Goal: Book appointment/travel/reservation

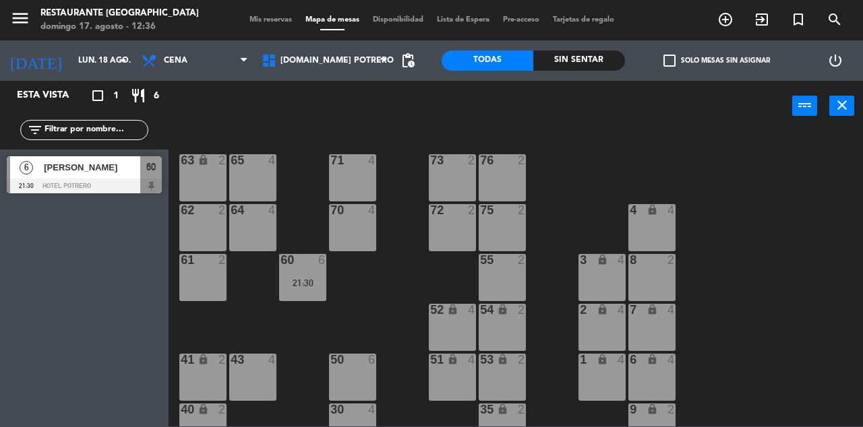
click at [88, 56] on input "lun. 18 ago." at bounding box center [124, 60] width 107 height 23
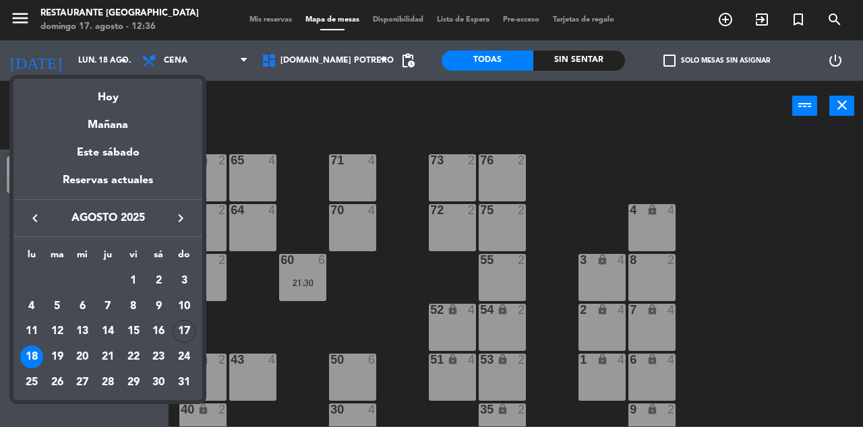
click at [107, 99] on div "Hoy" at bounding box center [107, 93] width 189 height 28
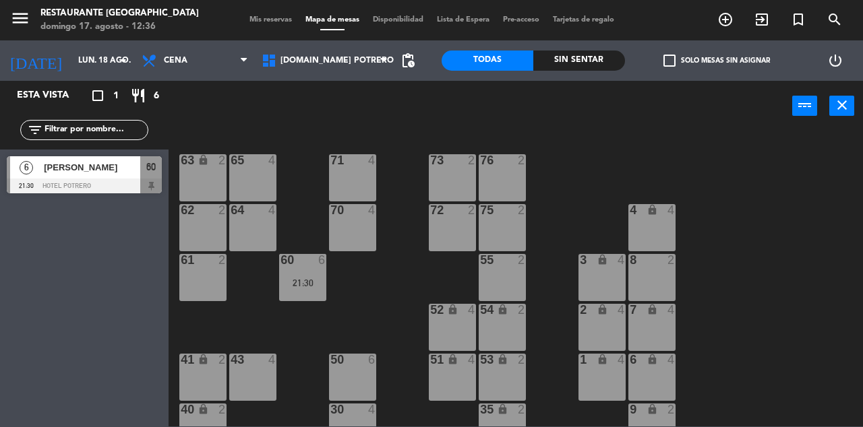
type input "dom. 17 ago."
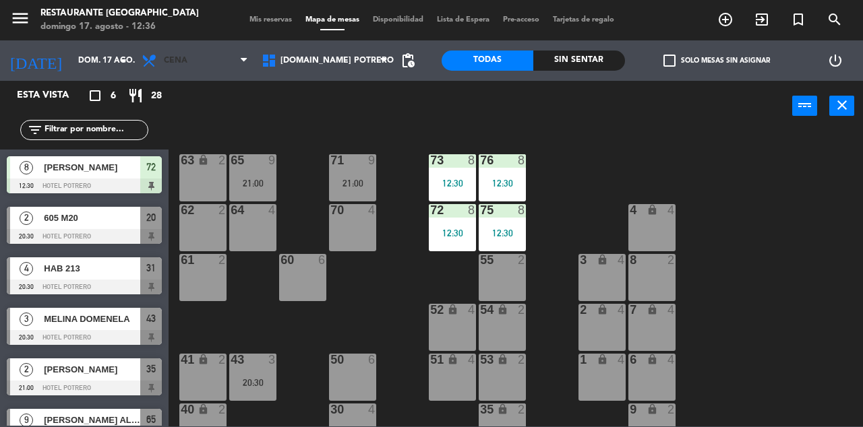
click at [227, 71] on span "Cena" at bounding box center [195, 61] width 120 height 30
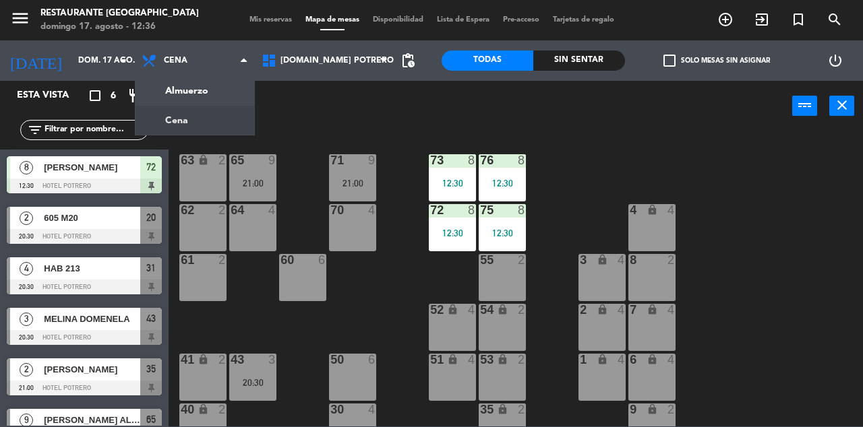
click at [220, 98] on ng-component "menu [GEOGRAPHIC_DATA] [GEOGRAPHIC_DATA][PERSON_NAME]. [PERSON_NAME] - 12:36 Mi…" at bounding box center [431, 213] width 863 height 427
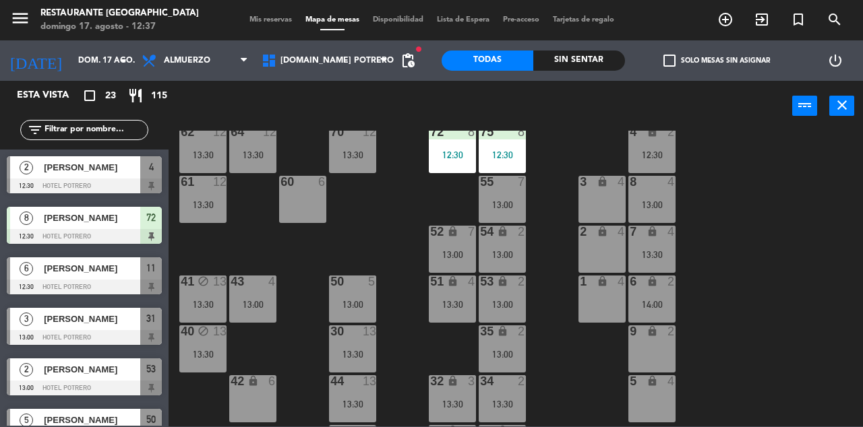
scroll to position [77, 0]
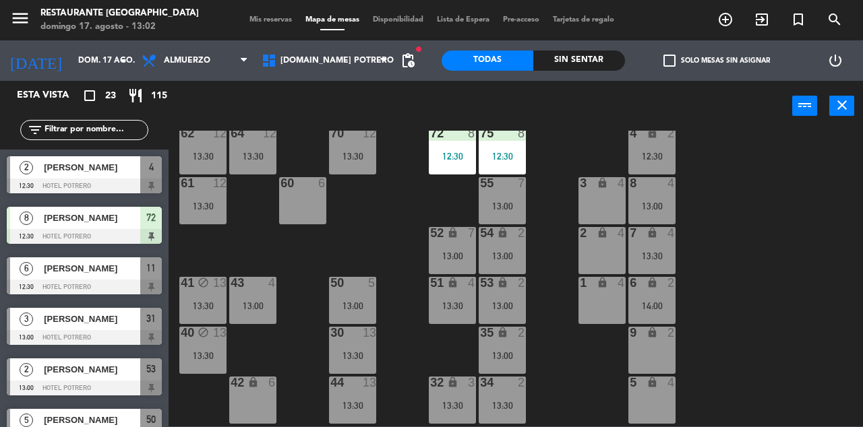
click at [131, 124] on input "text" at bounding box center [95, 130] width 104 height 15
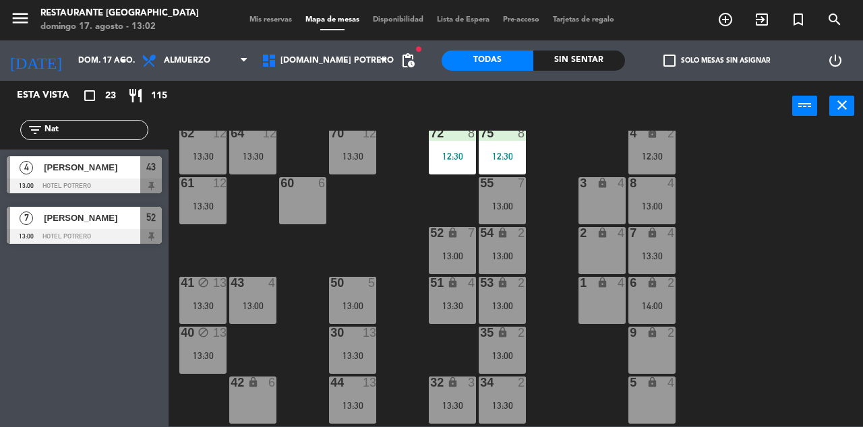
type input "Nata"
click at [59, 233] on div at bounding box center [84, 236] width 155 height 15
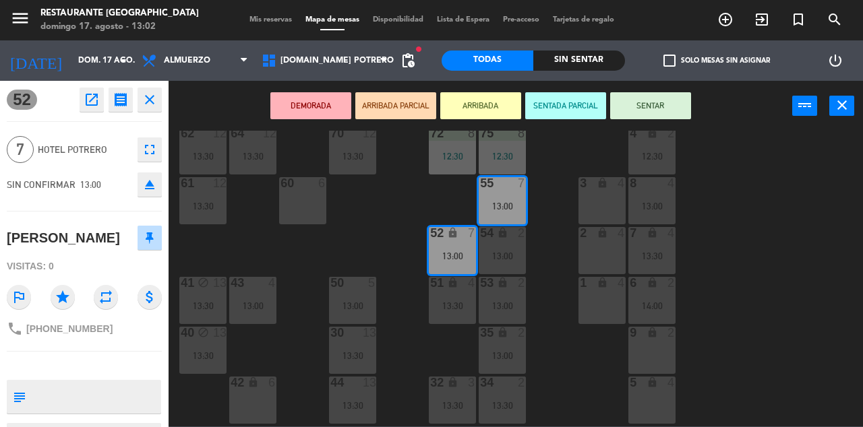
click at [663, 105] on button "SENTAR" at bounding box center [650, 105] width 81 height 27
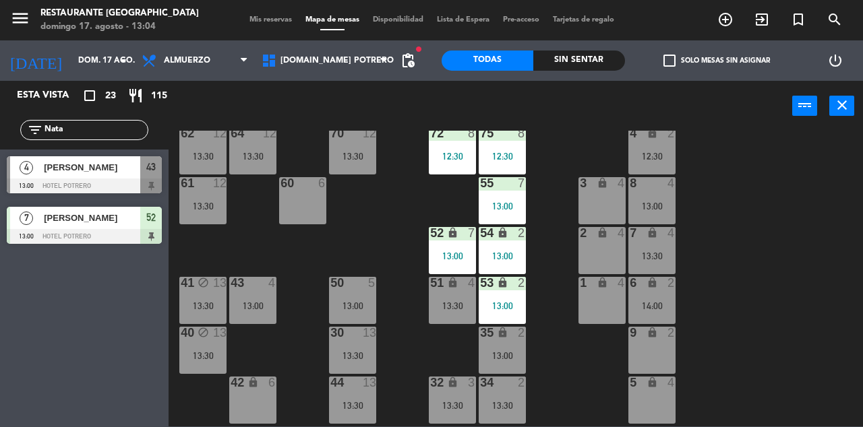
click at [117, 131] on input "Nata" at bounding box center [95, 130] width 104 height 15
type input "N"
type input "So"
click at [101, 190] on div at bounding box center [84, 186] width 155 height 15
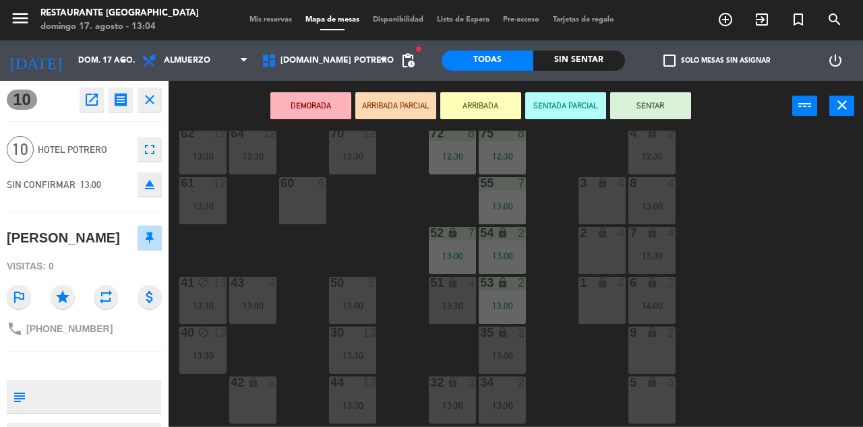
click at [663, 109] on button "SENTAR" at bounding box center [650, 105] width 81 height 27
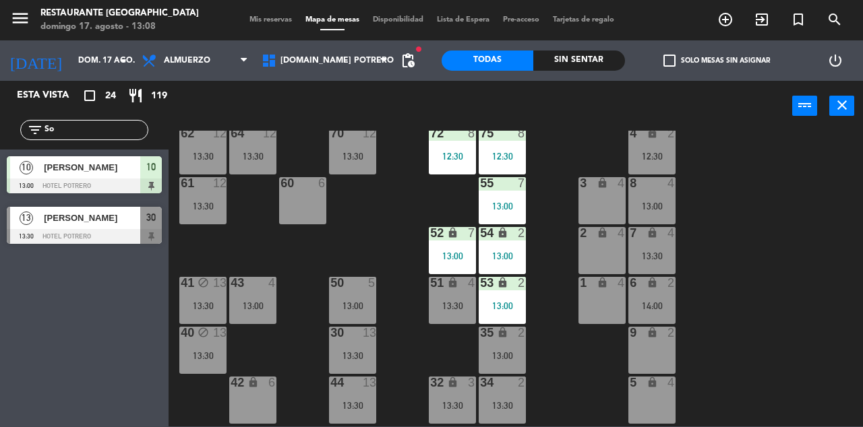
click at [794, 324] on div "65 7 13:00 71 7 13:00 73 8 12:30 76 8 12:30 63 lock 2 64 12 13:30 62 12 13:30 7…" at bounding box center [520, 279] width 686 height 296
click at [757, 267] on div "65 7 13:00 71 7 13:00 73 8 12:30 76 8 12:30 63 lock 2 64 12 13:30 62 12 13:30 7…" at bounding box center [520, 279] width 686 height 296
click at [97, 136] on input "So" at bounding box center [95, 130] width 104 height 15
type input "S"
type input "Nat"
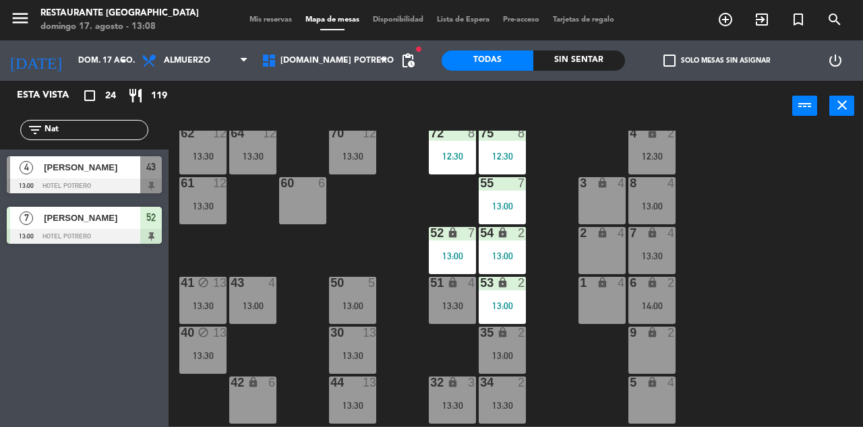
click at [116, 183] on div at bounding box center [84, 186] width 155 height 15
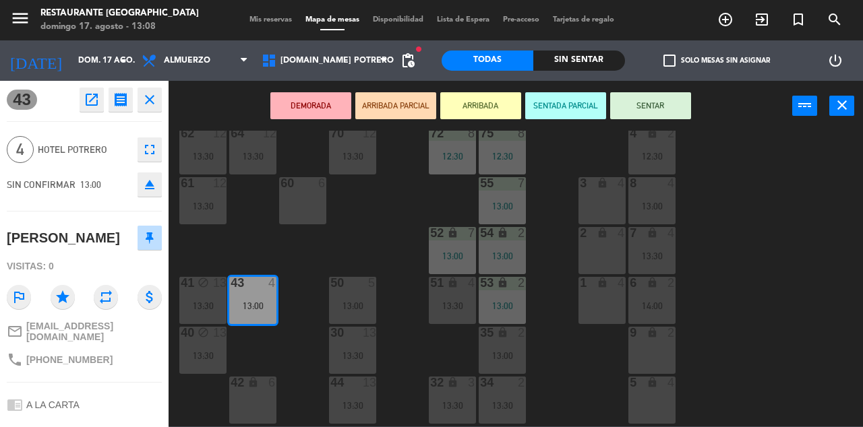
click at [658, 107] on button "SENTAR" at bounding box center [650, 105] width 81 height 27
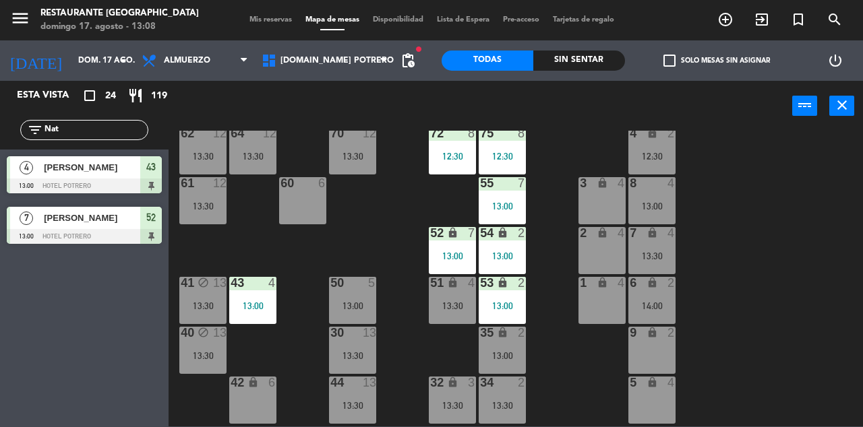
click at [793, 268] on div "65 7 13:00 71 7 13:00 73 8 12:30 76 8 12:30 63 lock 2 64 12 13:30 62 12 13:30 7…" at bounding box center [520, 279] width 686 height 296
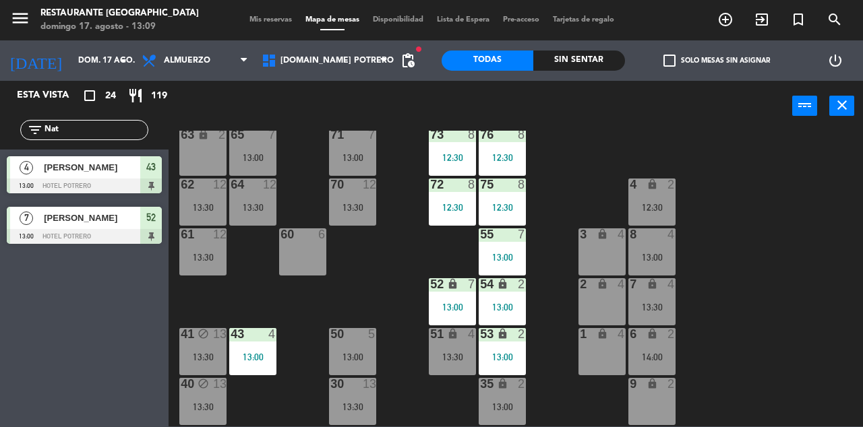
scroll to position [26, 0]
